Goal: Transaction & Acquisition: Book appointment/travel/reservation

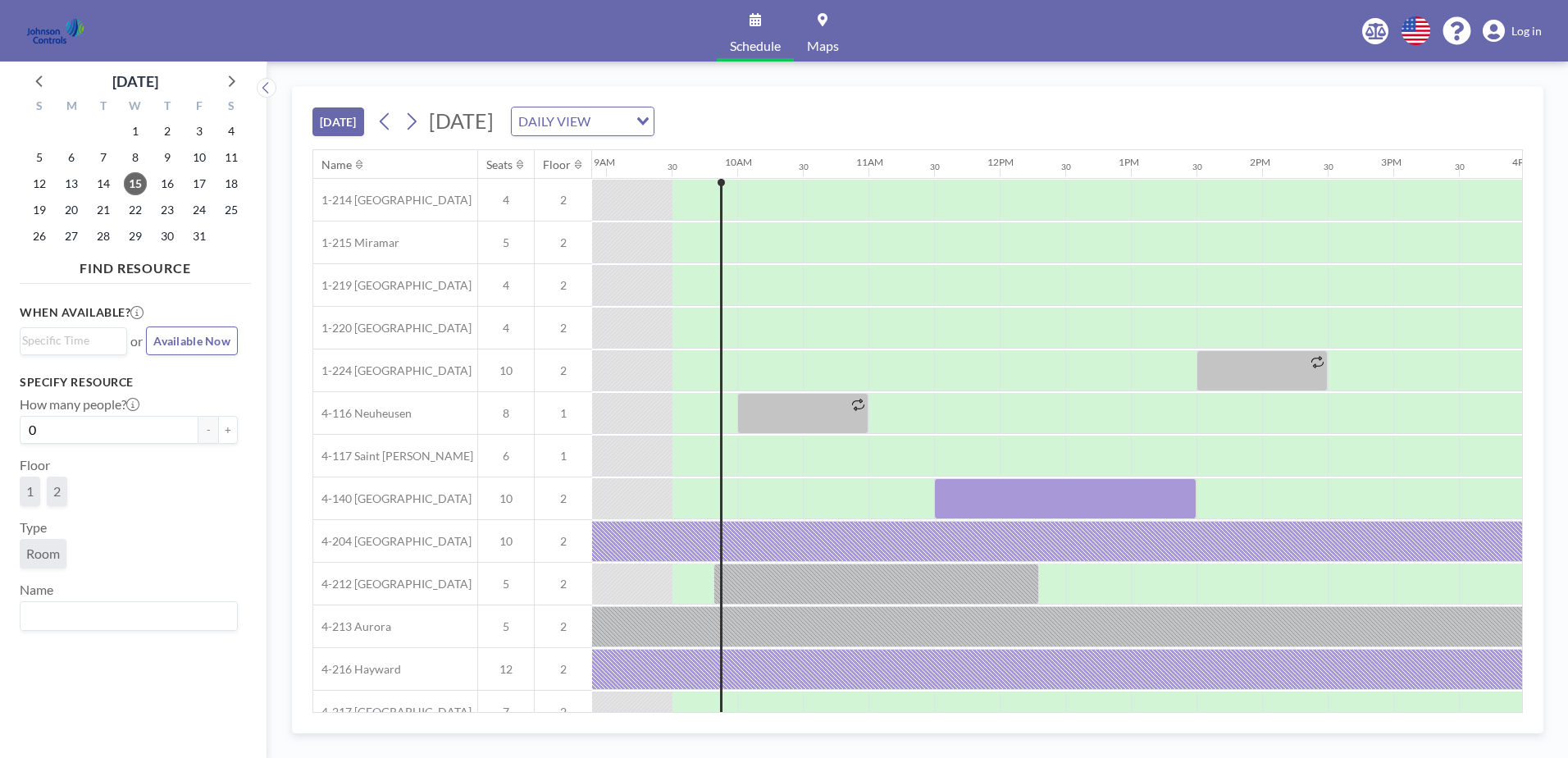
scroll to position [0, 1181]
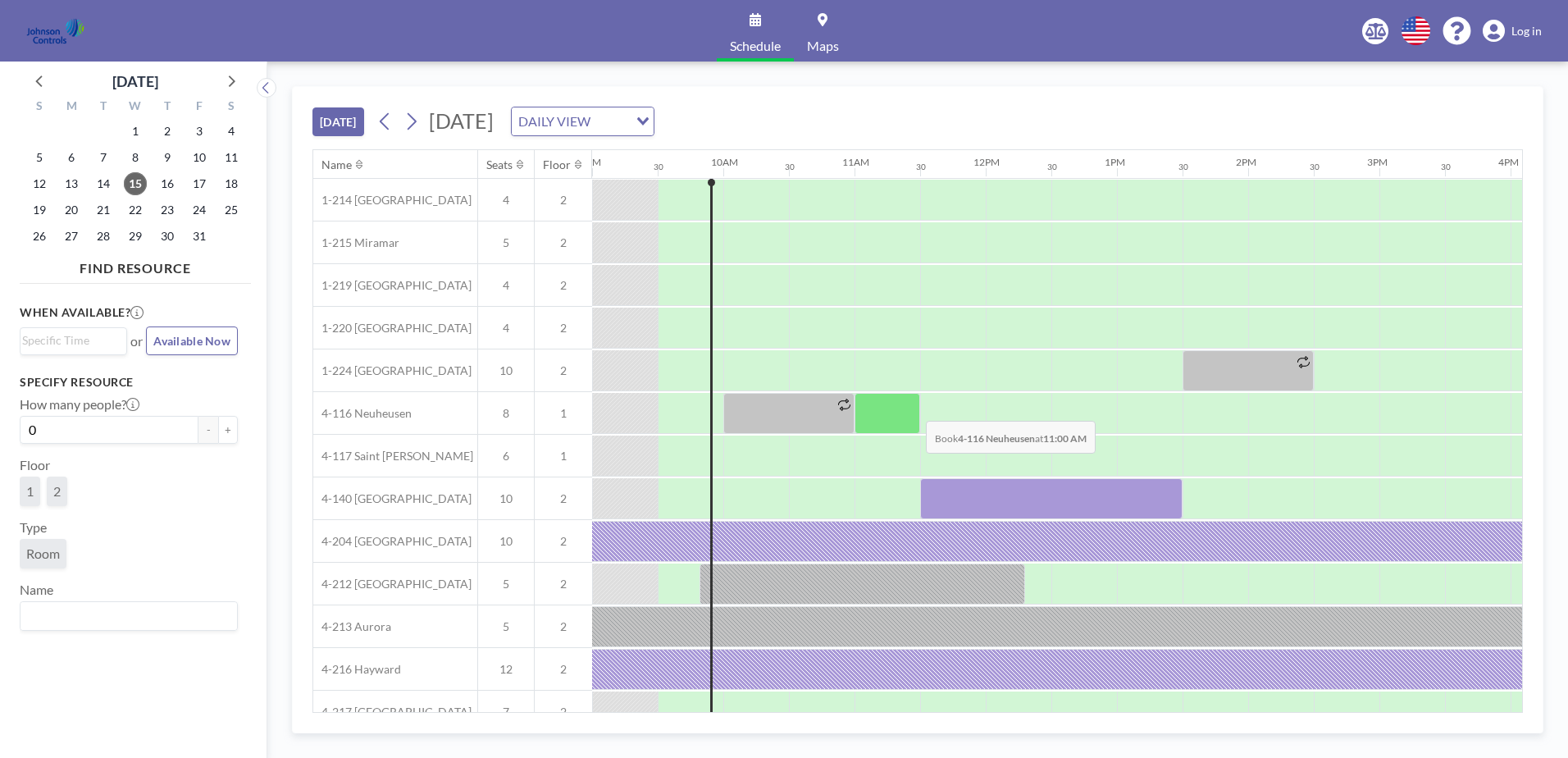
click at [913, 408] on div at bounding box center [887, 413] width 66 height 41
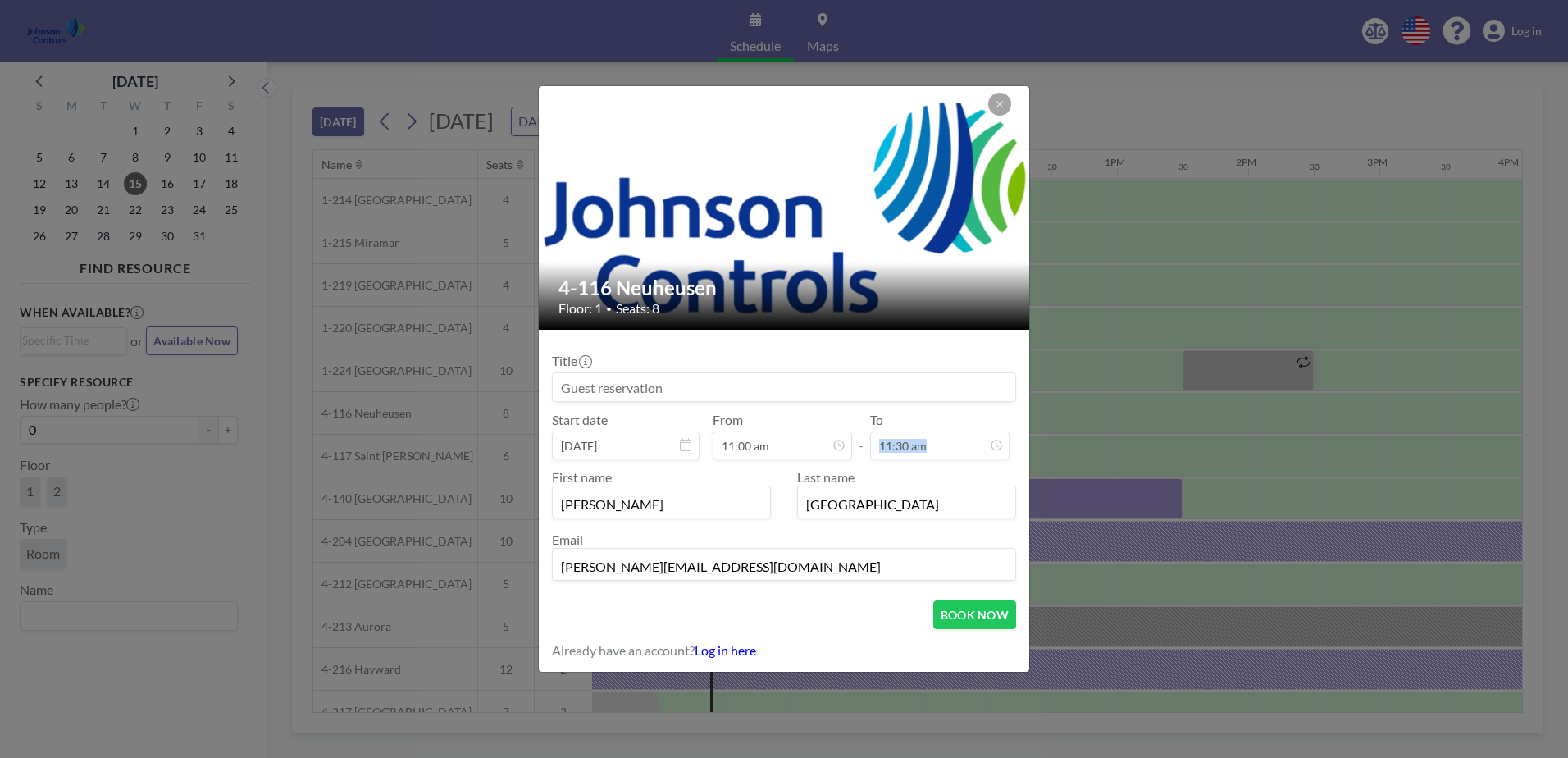
click at [913, 408] on div "Title Start date [DATE] From 11:00 am - To 11:30 am First name [PERSON_NAME] La…" at bounding box center [784, 464] width 464 height 244
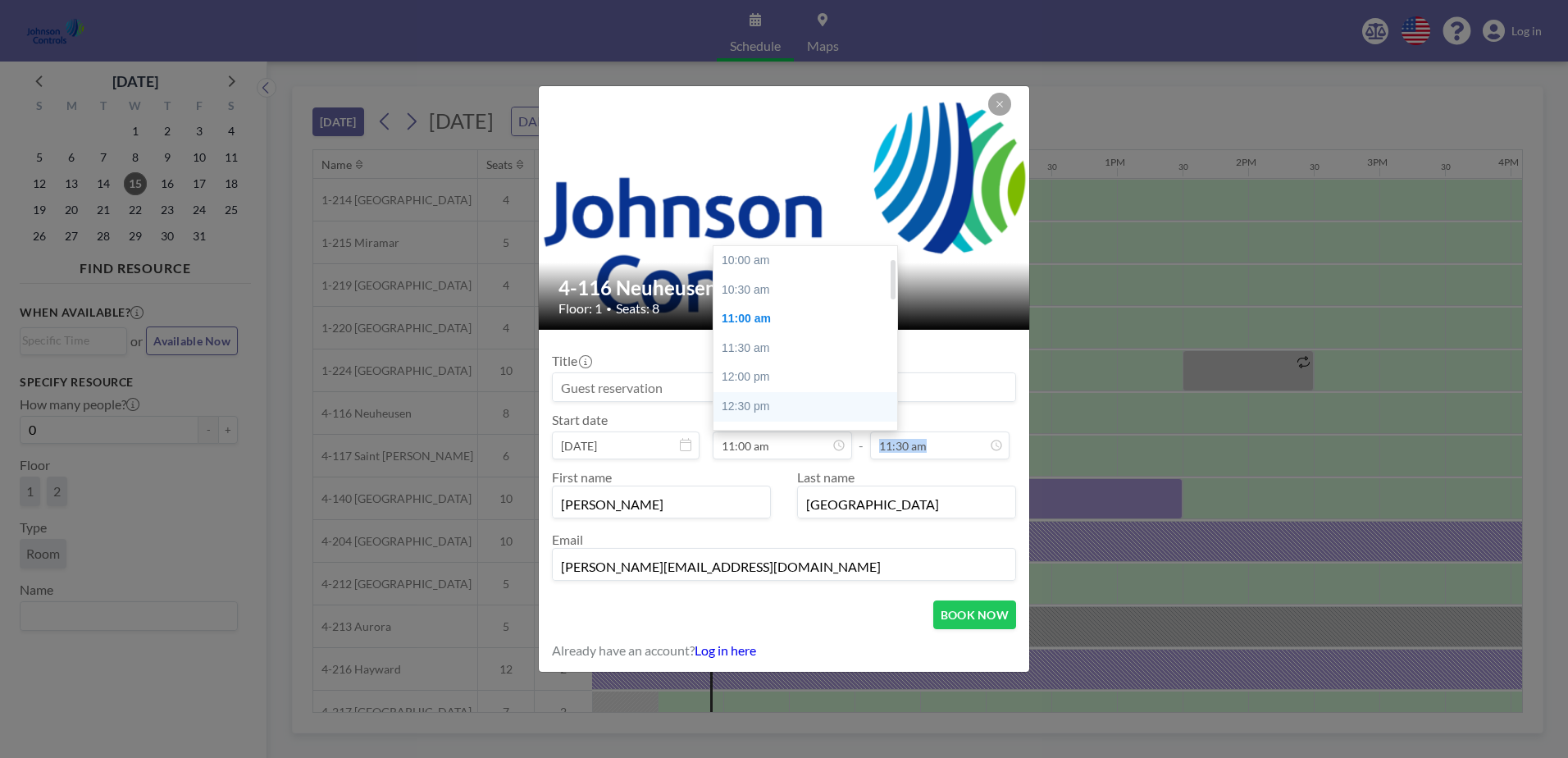
scroll to position [58, 0]
click at [785, 289] on div "11:30 am" at bounding box center [809, 290] width 192 height 30
type input "11:30 am"
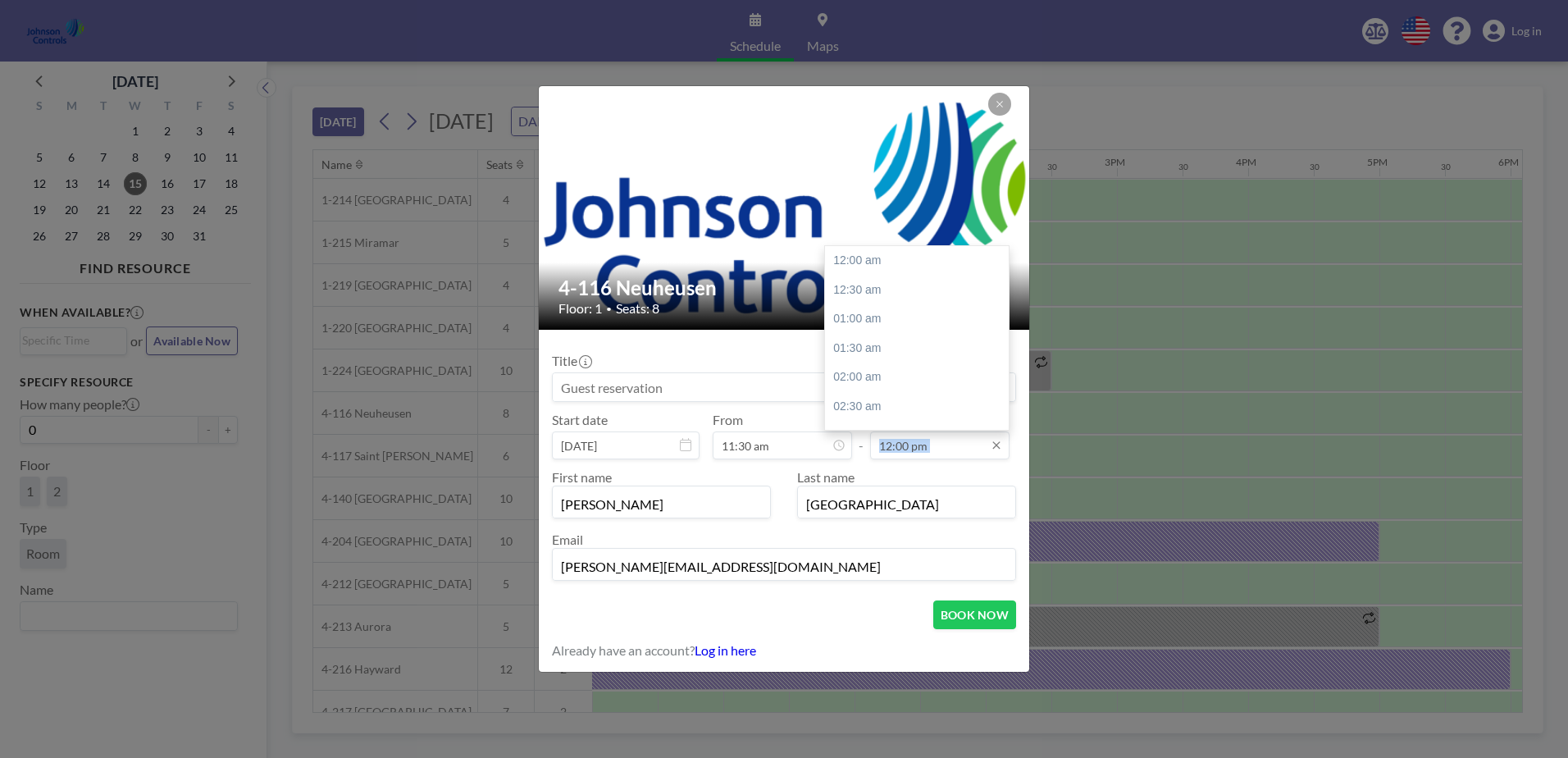
scroll to position [701, 0]
click at [876, 350] on div "01:30 pm" at bounding box center [920, 348] width 192 height 30
type input "01:30 pm"
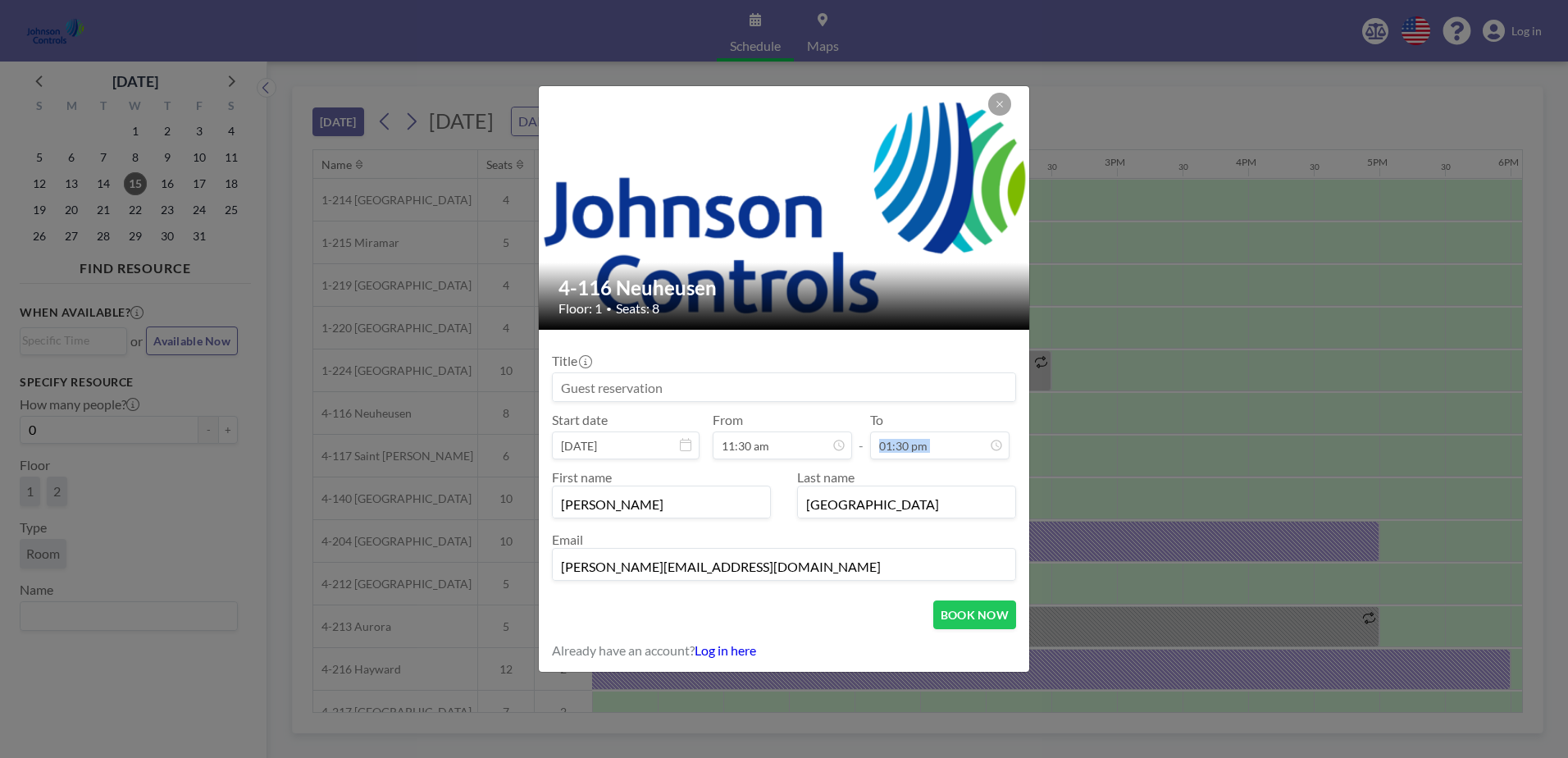
scroll to position [788, 0]
click at [558, 386] on input at bounding box center [784, 387] width 463 height 28
type input "Toastmasters"
click at [996, 610] on button "BOOK NOW" at bounding box center [974, 615] width 83 height 29
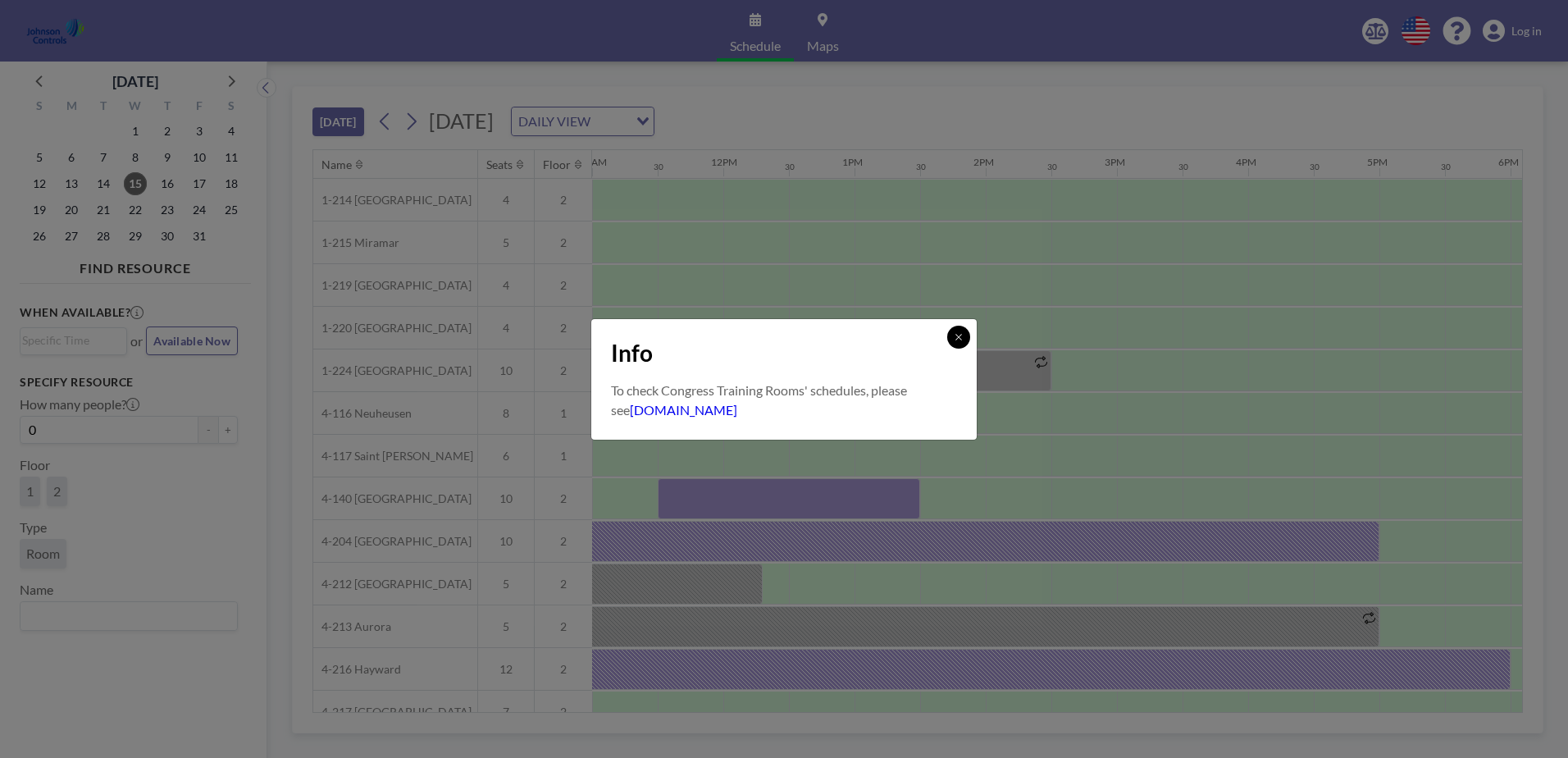
click at [953, 333] on button at bounding box center [958, 337] width 23 height 23
